Goal: Information Seeking & Learning: Learn about a topic

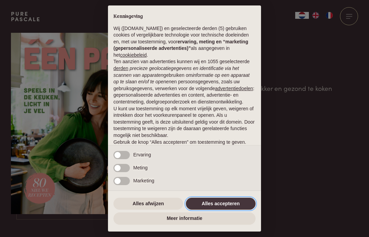
click at [226, 200] on button "Alles accepteren" at bounding box center [221, 204] width 70 height 12
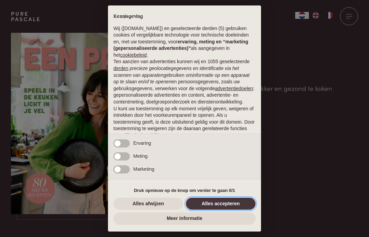
scroll to position [33, 0]
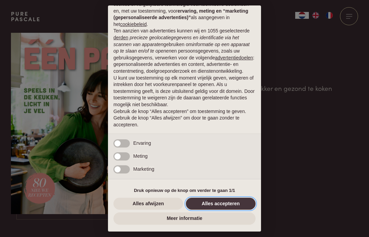
click at [229, 203] on button "Alles accepteren" at bounding box center [221, 204] width 70 height 12
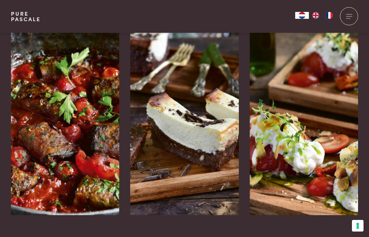
scroll to position [1082, 0]
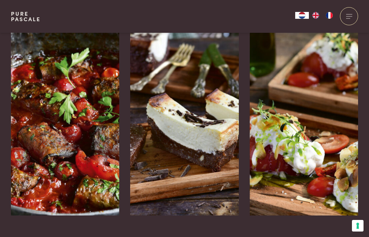
click at [312, 126] on img at bounding box center [304, 113] width 109 height 205
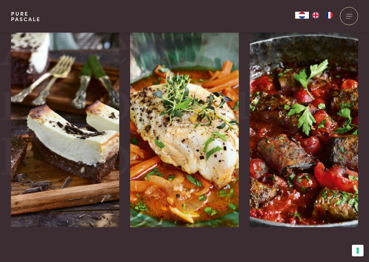
scroll to position [1450, 0]
click at [188, 128] on img at bounding box center [184, 124] width 109 height 205
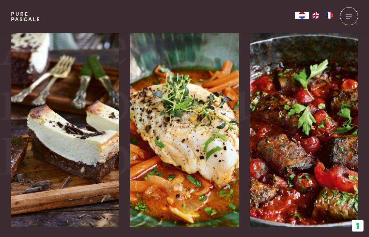
click at [74, 119] on img at bounding box center [65, 124] width 109 height 205
